Goal: Information Seeking & Learning: Learn about a topic

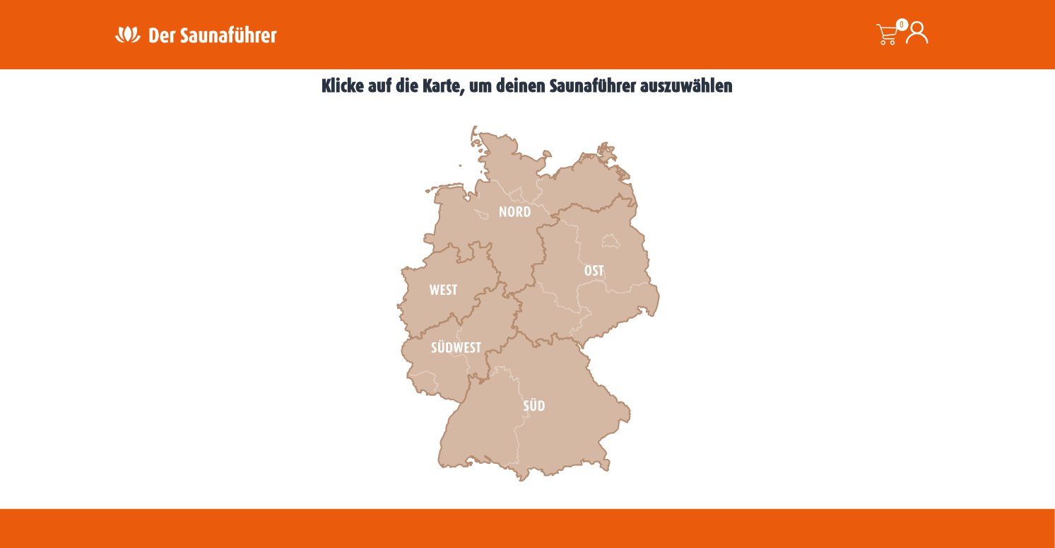
scroll to position [397, 0]
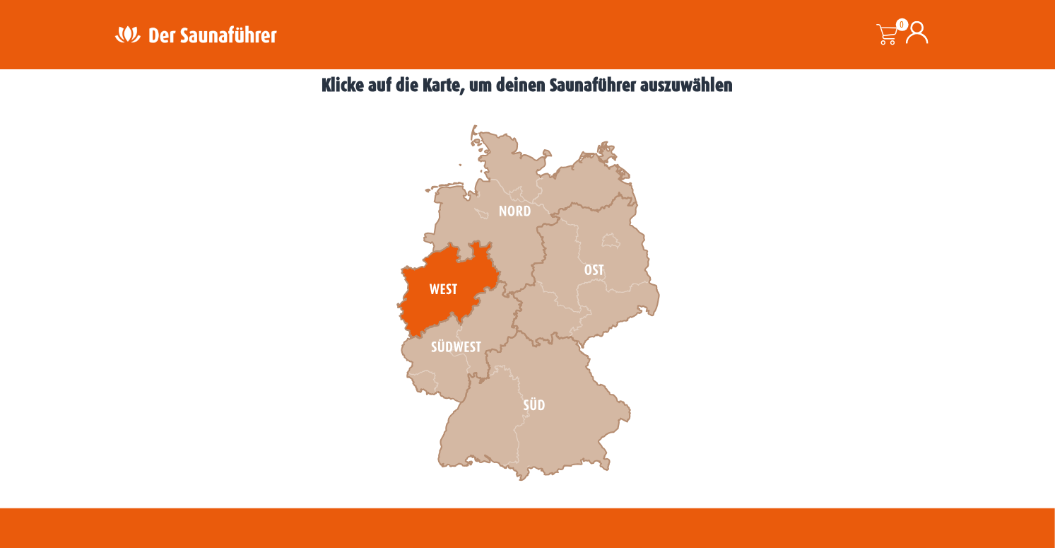
click at [438, 281] on icon at bounding box center [448, 290] width 103 height 98
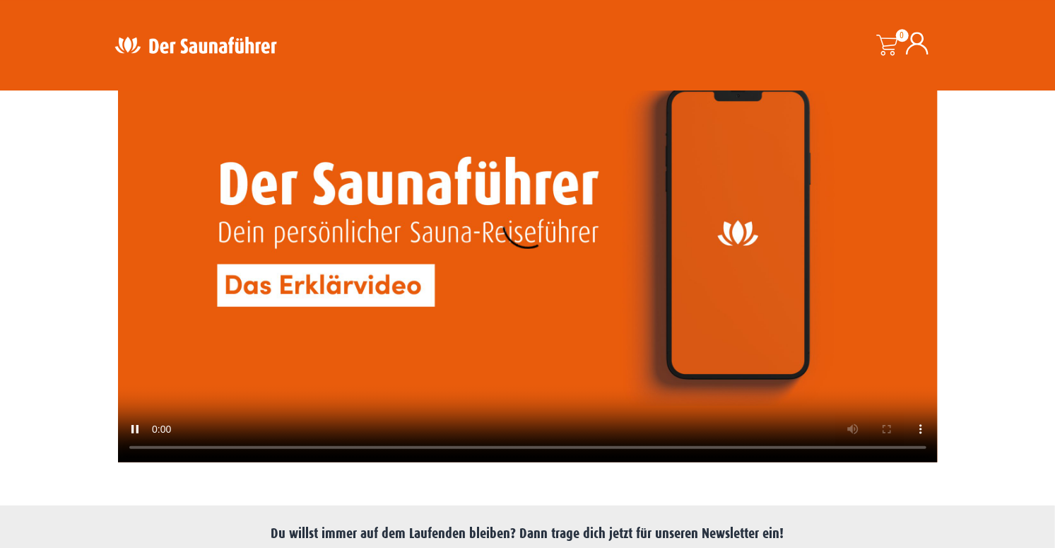
scroll to position [3331, 0]
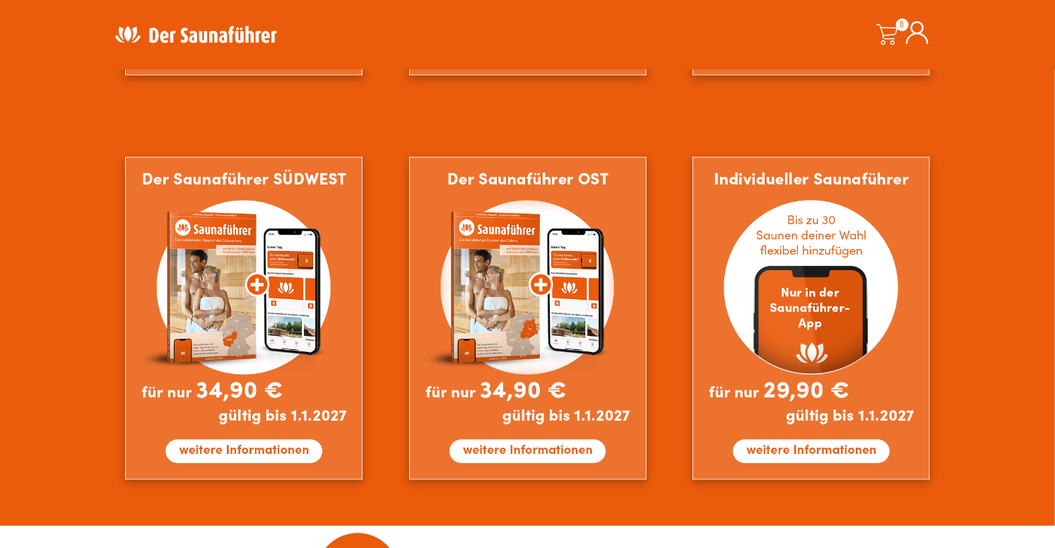
scroll to position [1192, 0]
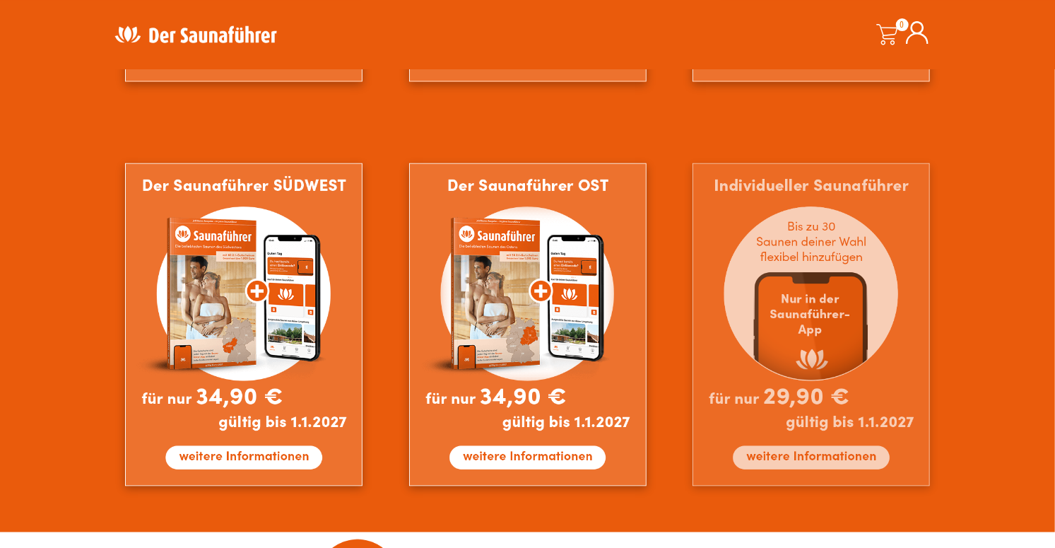
click at [820, 450] on img at bounding box center [812, 324] width 238 height 323
click at [825, 455] on img at bounding box center [812, 324] width 238 height 323
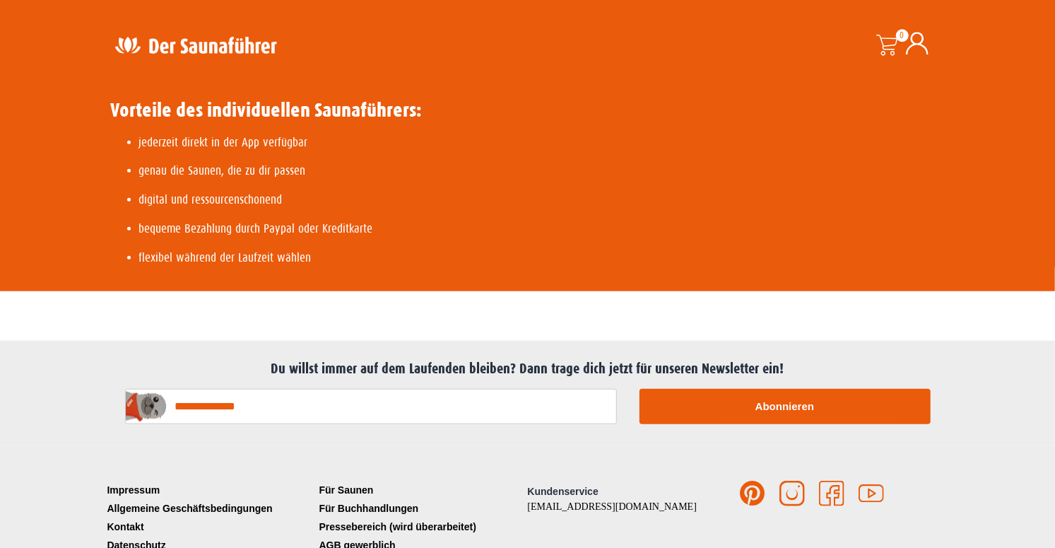
scroll to position [652, 0]
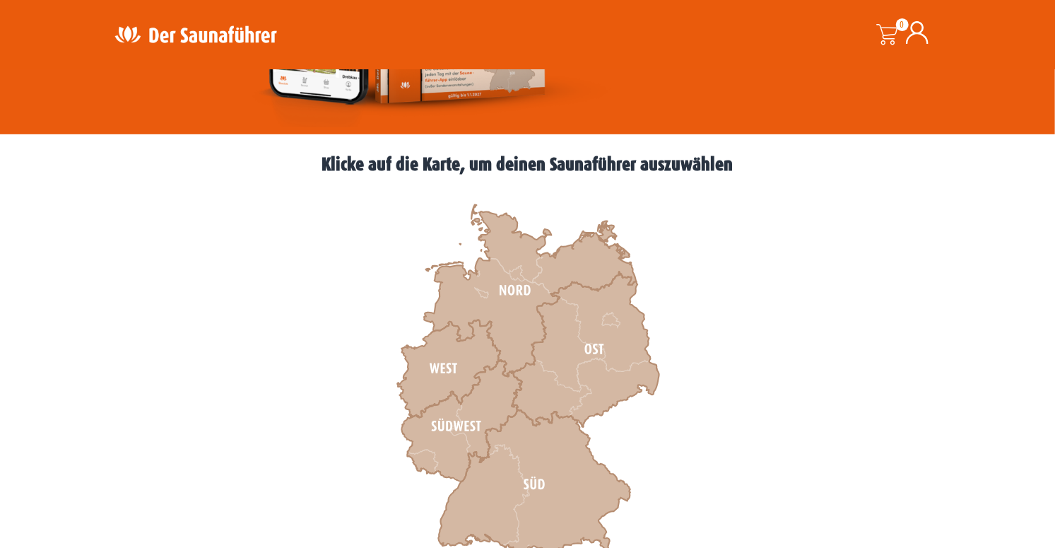
scroll to position [320, 0]
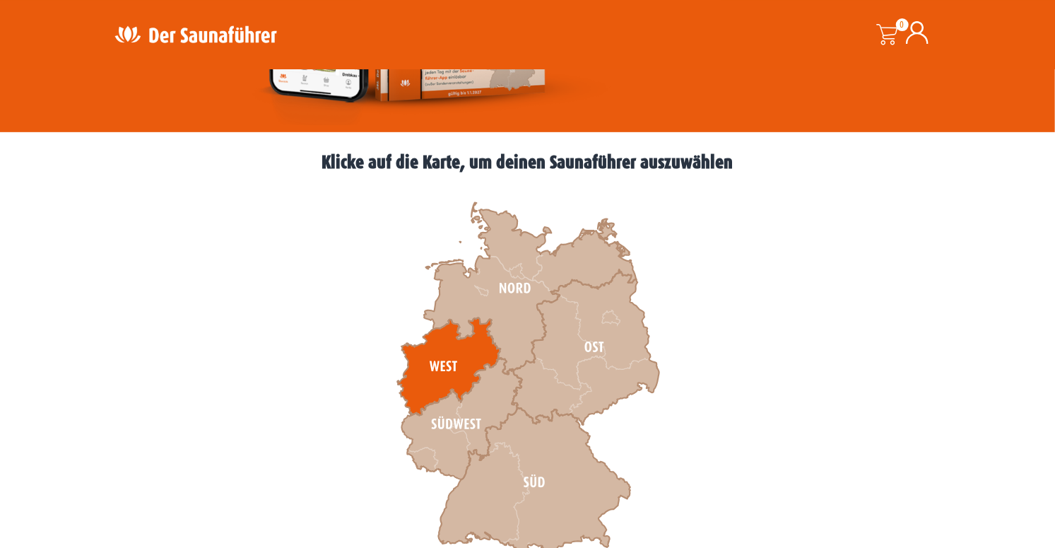
click at [452, 348] on icon at bounding box center [448, 367] width 103 height 98
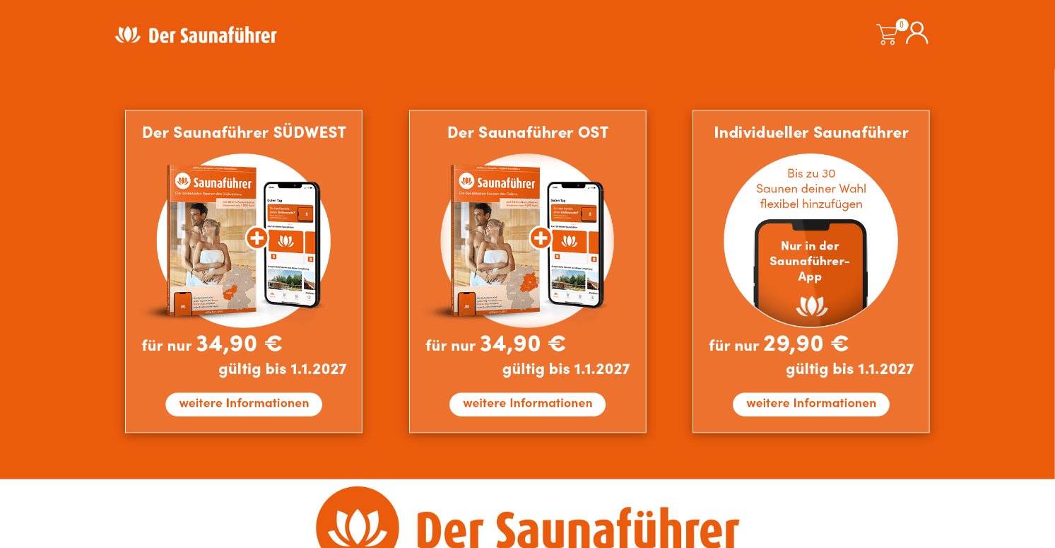
scroll to position [1246, 0]
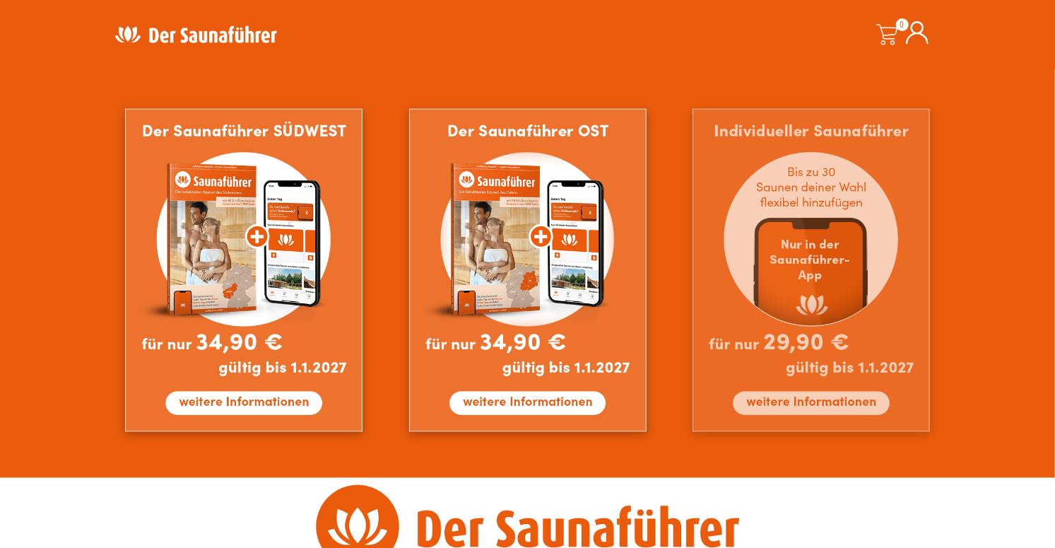
click at [818, 404] on img at bounding box center [812, 270] width 238 height 323
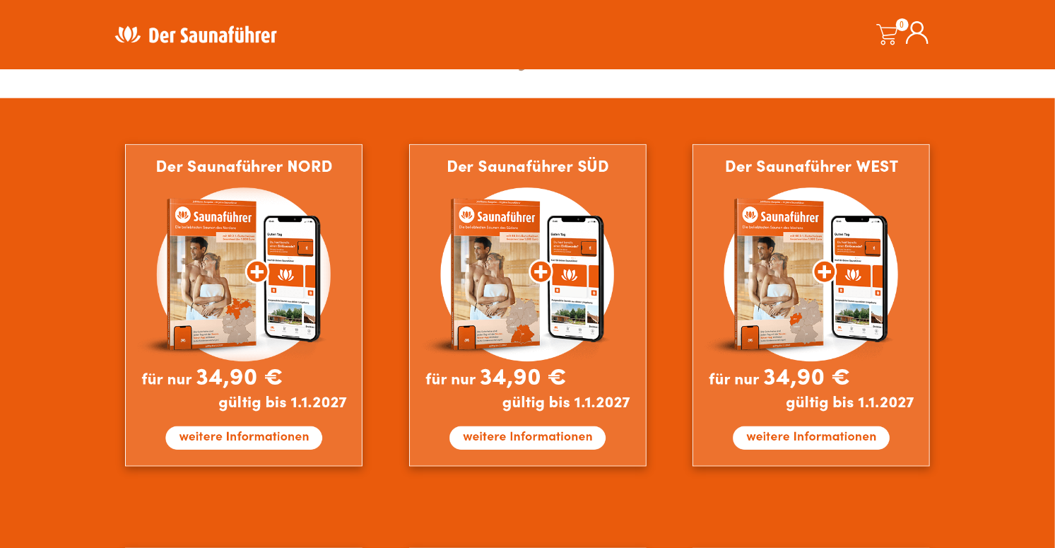
scroll to position [807, 0]
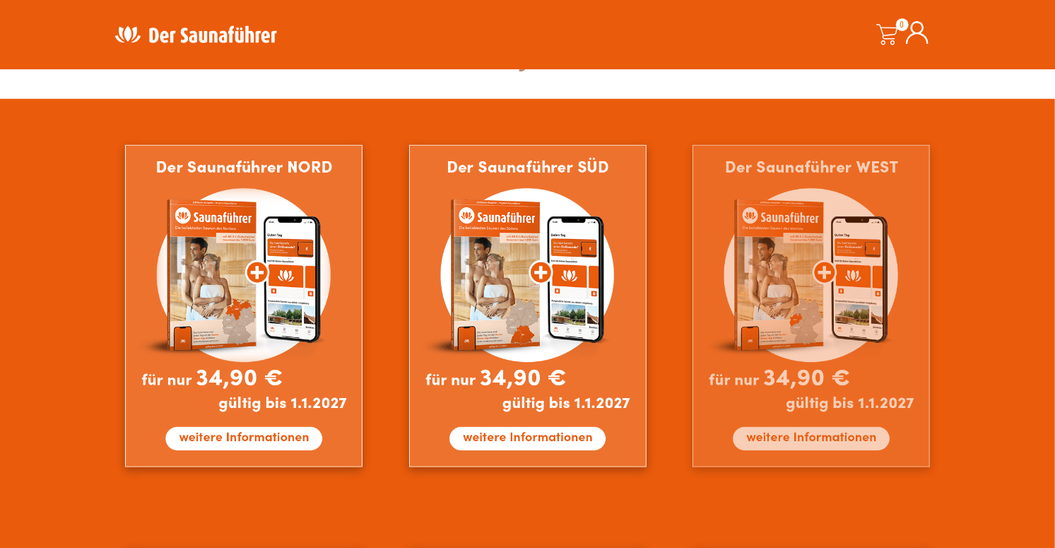
click at [821, 306] on img at bounding box center [812, 306] width 238 height 323
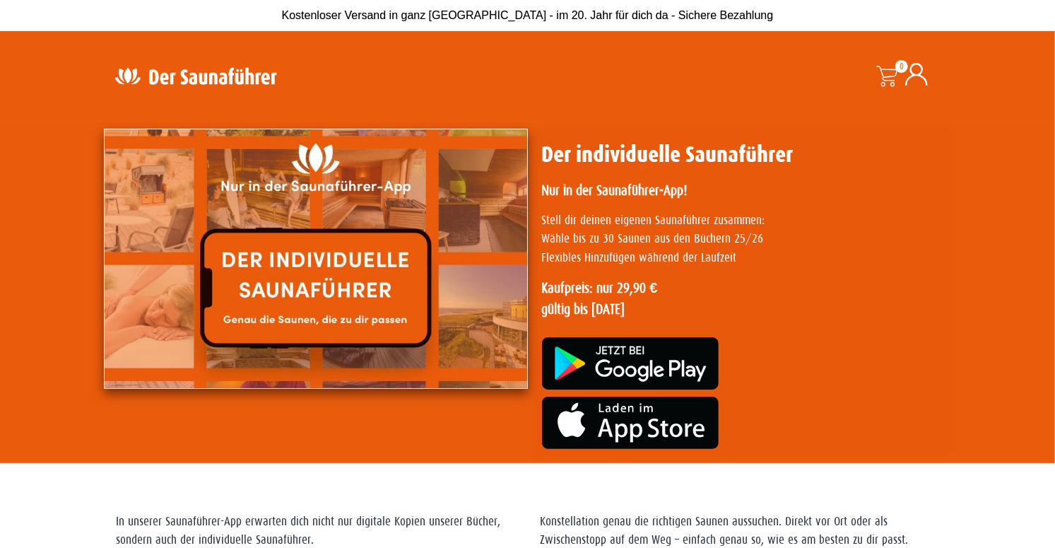
click at [282, 286] on img at bounding box center [316, 259] width 424 height 260
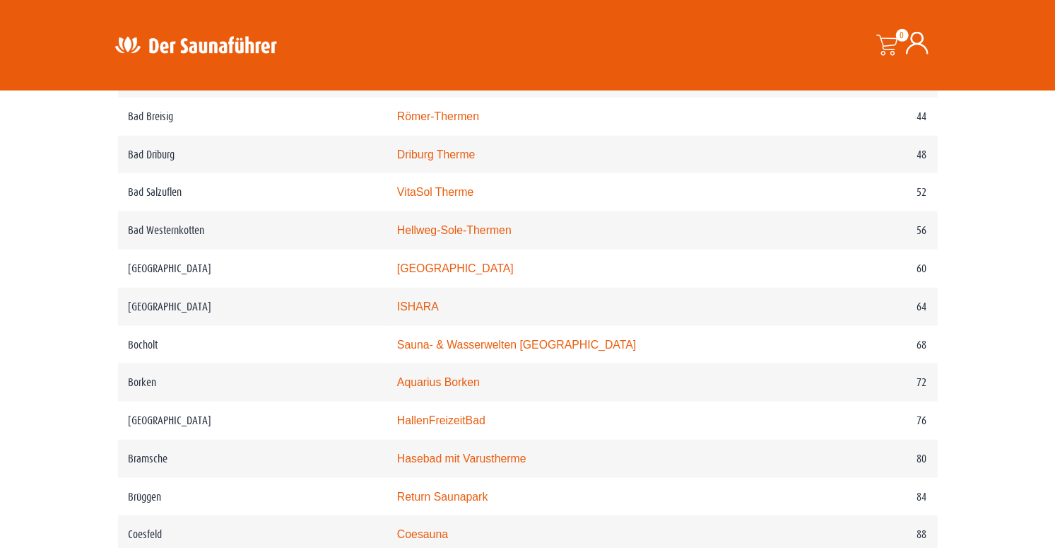
scroll to position [984, 0]
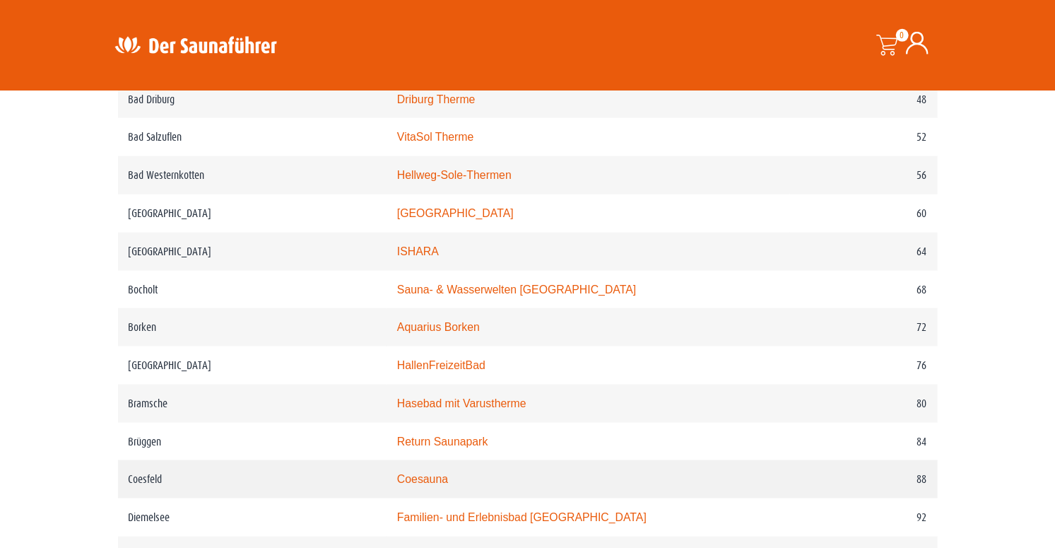
click at [445, 485] on link "Coesauna" at bounding box center [422, 479] width 51 height 12
